Goal: Information Seeking & Learning: Check status

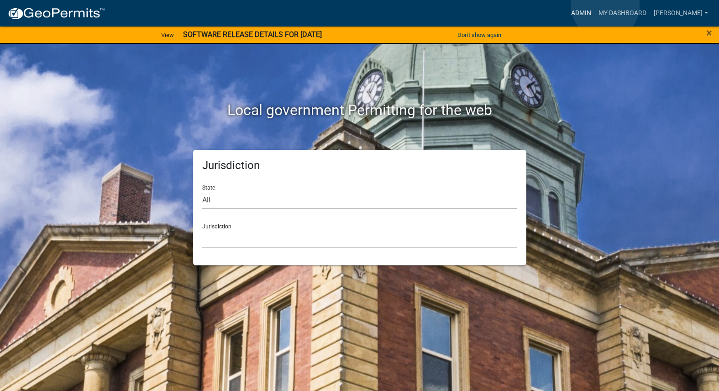
click at [595, 6] on link "Admin" at bounding box center [580, 13] width 27 height 17
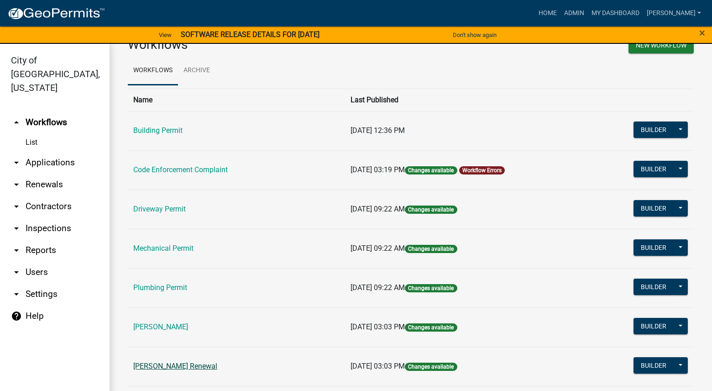
scroll to position [46, 0]
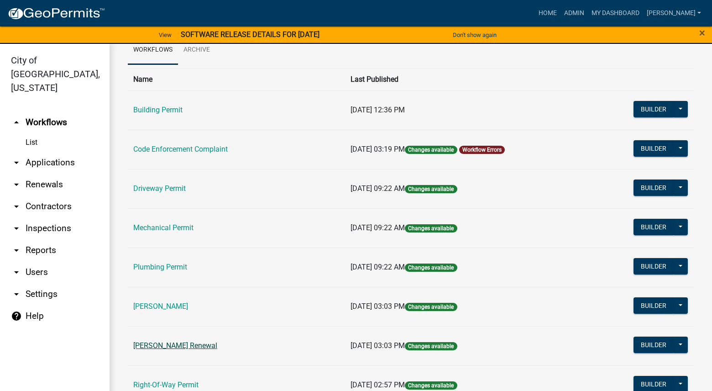
click at [181, 342] on link "[PERSON_NAME] Renewal" at bounding box center [175, 345] width 84 height 9
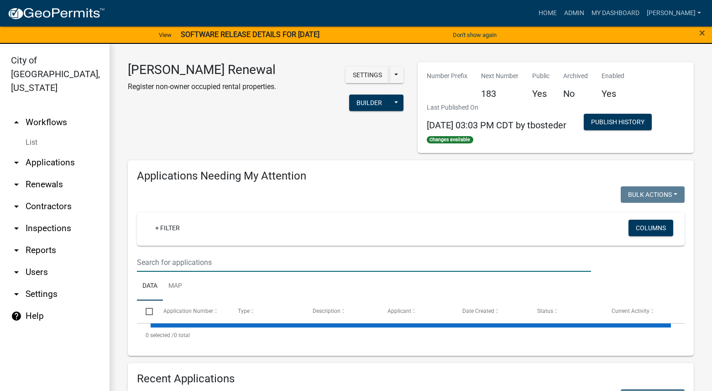
click at [223, 262] on input "text" at bounding box center [364, 262] width 454 height 19
select select "3: 100"
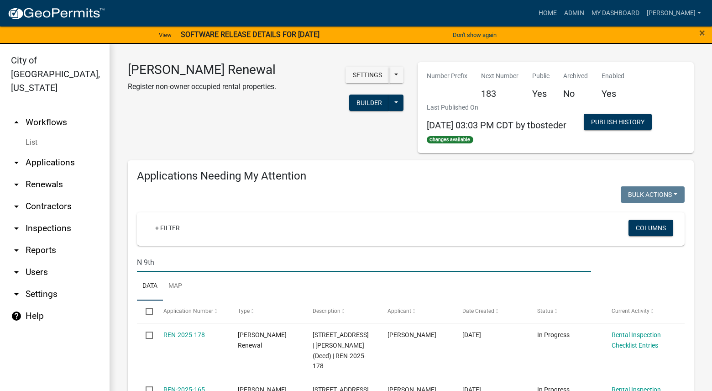
type input "N 9th"
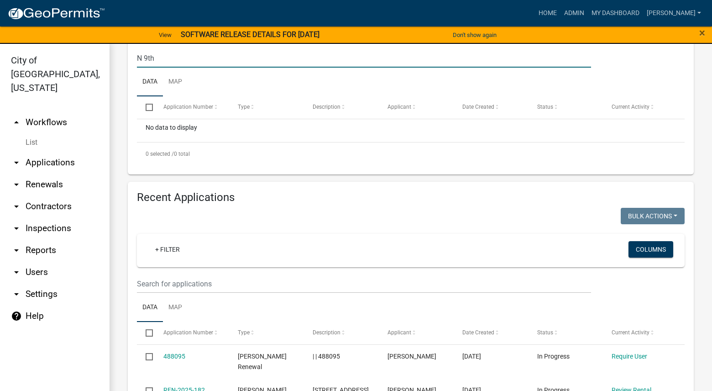
scroll to position [228, 0]
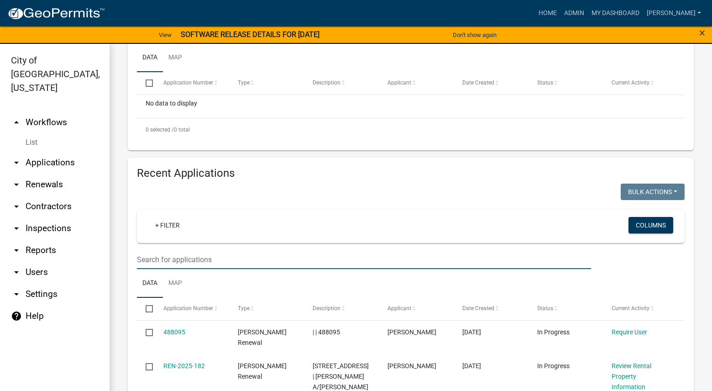
click at [277, 267] on input "text" at bounding box center [364, 259] width 454 height 19
type input "N 9th"
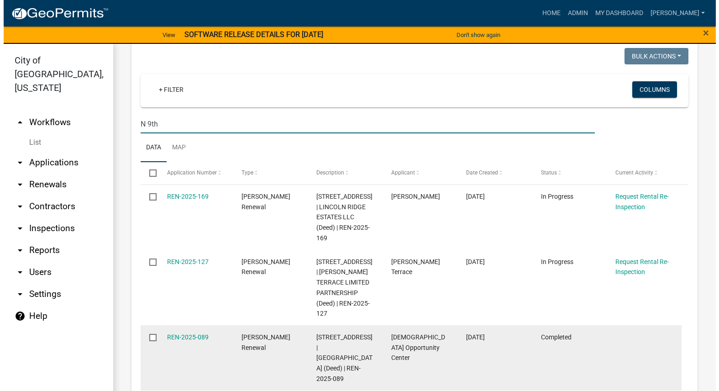
scroll to position [411, 0]
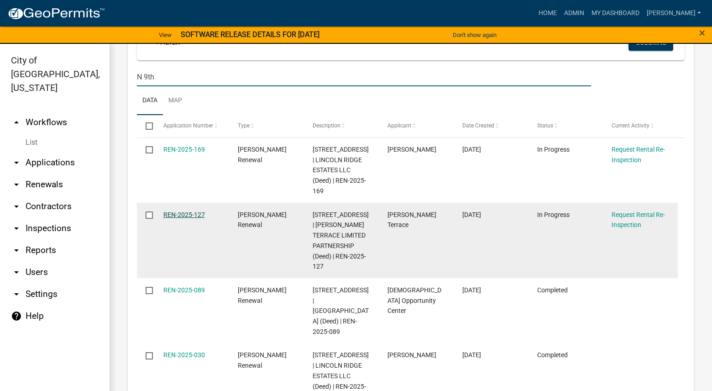
click at [173, 215] on link "REN-2025-127" at bounding box center [184, 214] width 42 height 7
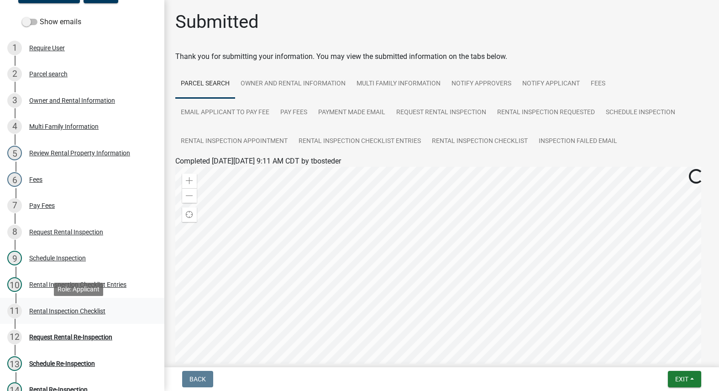
scroll to position [137, 0]
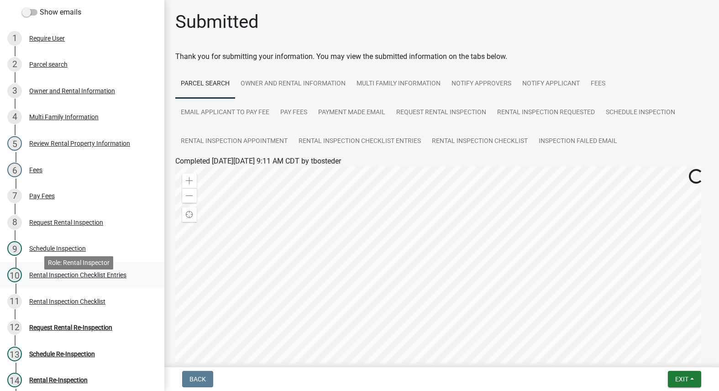
click at [82, 278] on div "Rental Inspection Checklist Entries" at bounding box center [77, 275] width 97 height 6
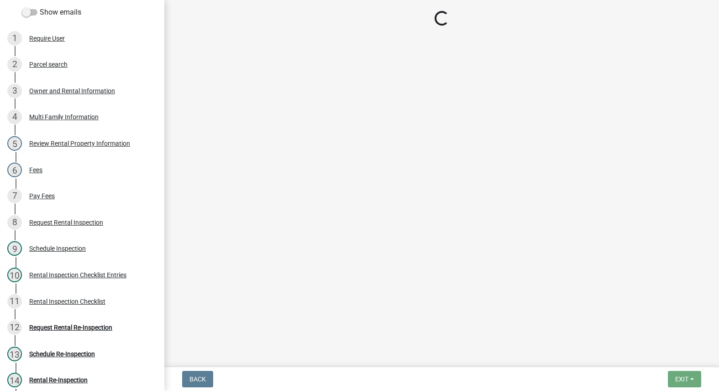
select select "3237a74e-59b5-424e-94fe-d72df491538c"
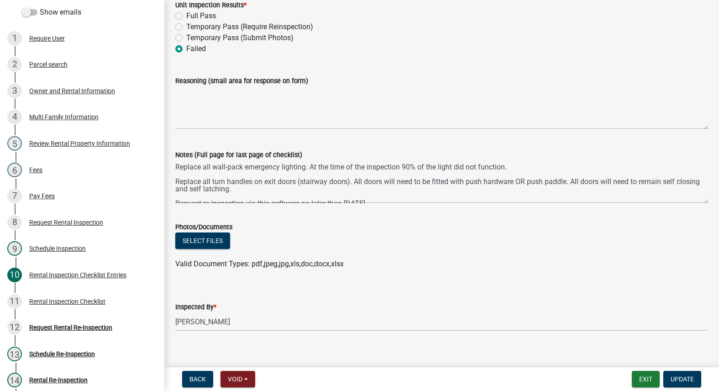
scroll to position [4120, 0]
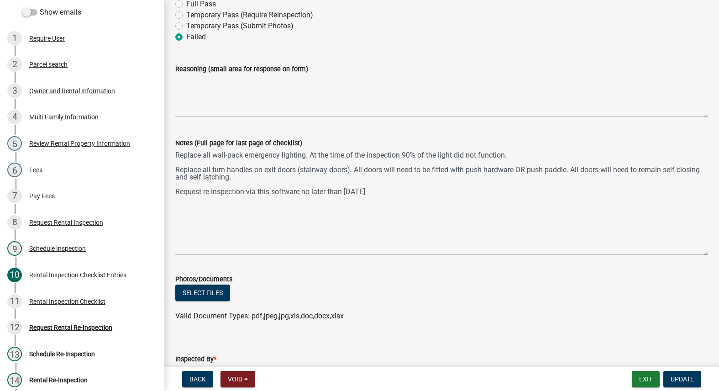
drag, startPoint x: 697, startPoint y: 191, endPoint x: 566, endPoint y: 221, distance: 134.3
click at [697, 255] on textarea "Replace all wall-pack emergency lighting. At the time of the inspection 90% of …" at bounding box center [441, 201] width 533 height 107
drag, startPoint x: 377, startPoint y: 201, endPoint x: 166, endPoint y: 147, distance: 218.5
